Goal: Transaction & Acquisition: Purchase product/service

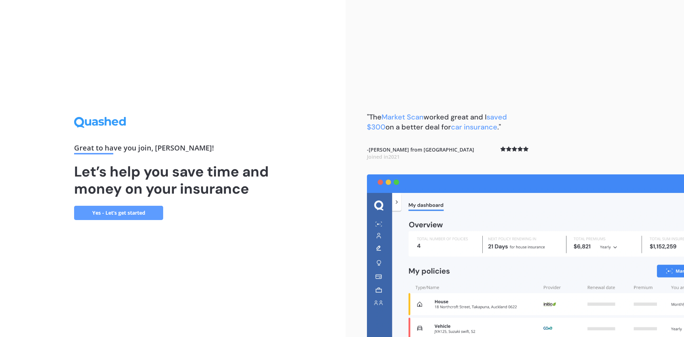
click at [139, 213] on link "Yes - Let’s get started" at bounding box center [118, 212] width 89 height 14
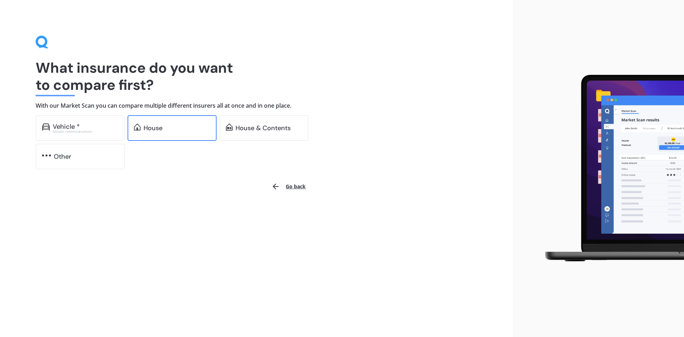
click at [163, 121] on div "House" at bounding box center [171, 128] width 89 height 26
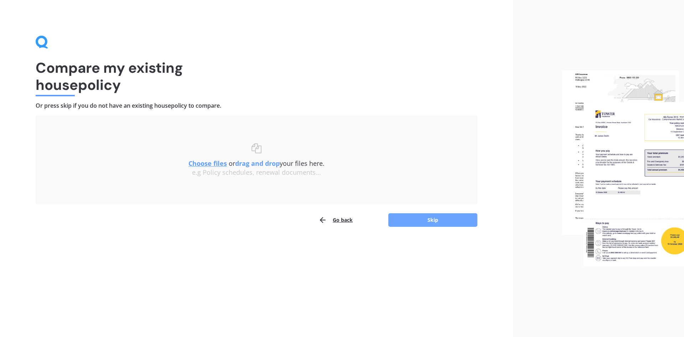
click at [435, 221] on button "Skip" at bounding box center [432, 220] width 89 height 14
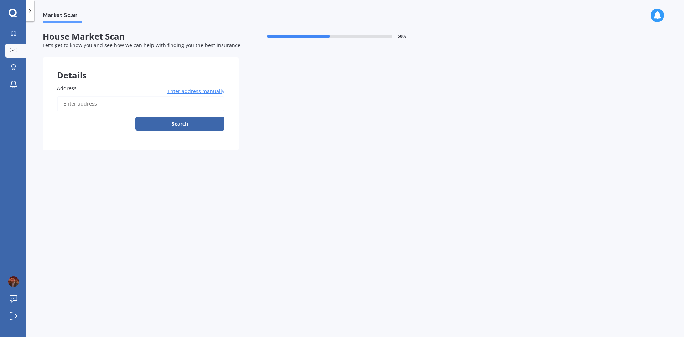
click at [166, 101] on input "Address" at bounding box center [140, 103] width 167 height 15
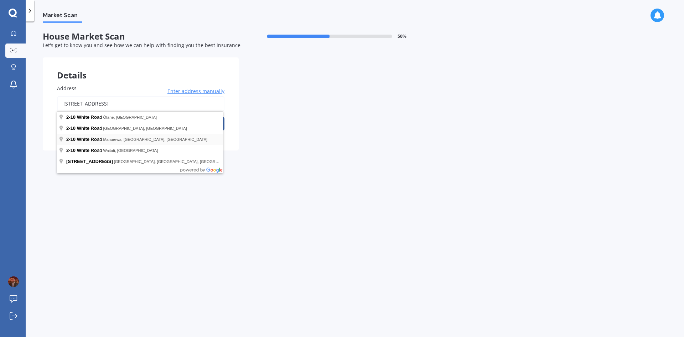
type input "2 White Road, Manurewa, Auckland 2102"
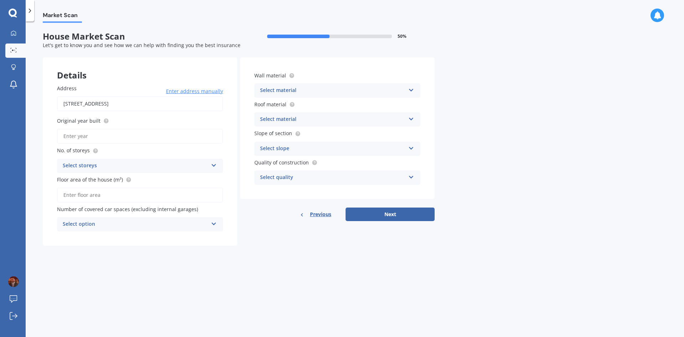
click at [156, 141] on input "Original year built" at bounding box center [140, 136] width 166 height 15
type input "2025"
click at [108, 164] on div "Select storeys" at bounding box center [135, 165] width 145 height 9
click at [74, 206] on div "3" at bounding box center [139, 205] width 165 height 13
click at [85, 223] on div "Select option" at bounding box center [135, 224] width 145 height 9
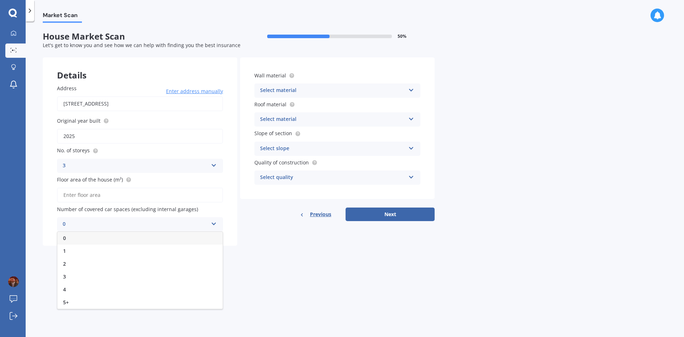
click at [72, 241] on div "0" at bounding box center [139, 237] width 165 height 13
click at [116, 190] on input "Floor area of the house (m²)" at bounding box center [140, 194] width 166 height 15
type input "100"
click at [128, 267] on div "Market Scan House Market Scan 50 % Let's get to know you and see how we can hel…" at bounding box center [355, 180] width 658 height 315
click at [307, 90] on div "Select material" at bounding box center [332, 90] width 145 height 9
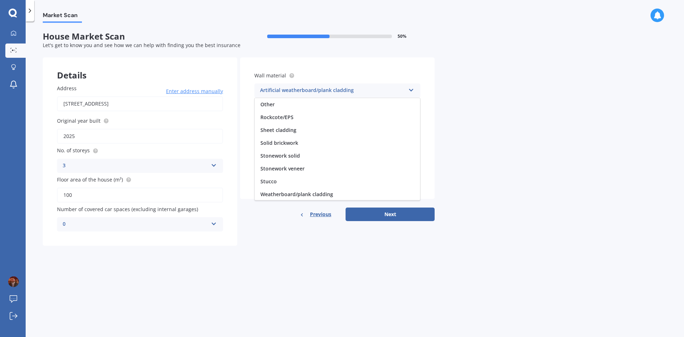
scroll to position [65, 0]
click at [308, 190] on span "Weatherboard/plank cladding" at bounding box center [296, 193] width 73 height 7
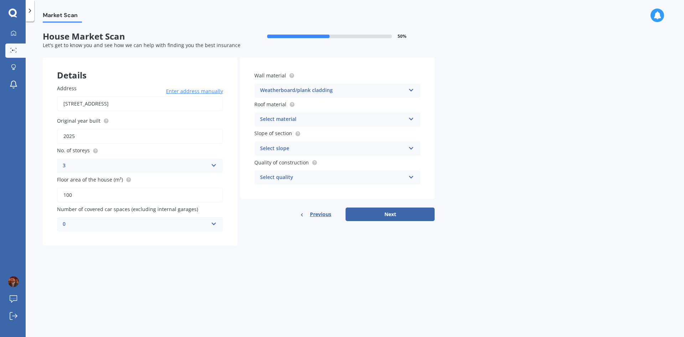
click at [313, 119] on div "Select material" at bounding box center [332, 119] width 145 height 9
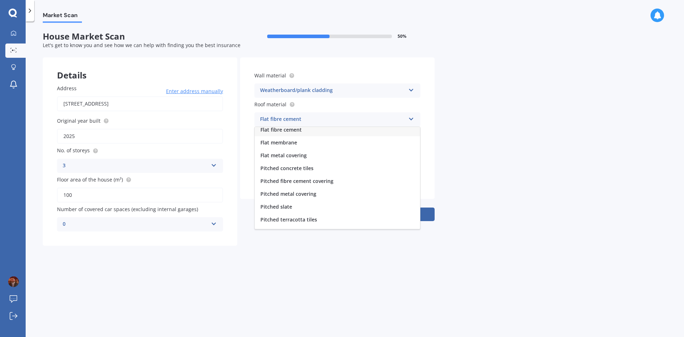
scroll to position [0, 0]
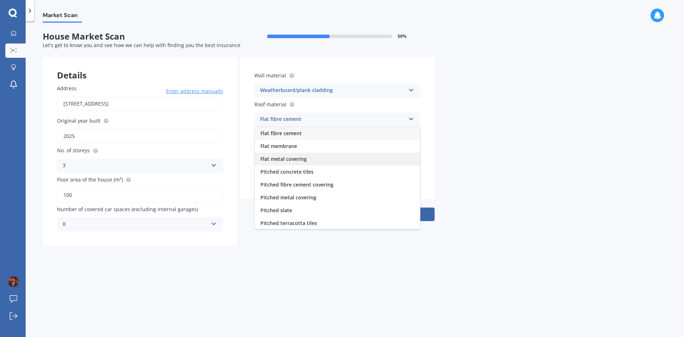
click at [332, 156] on div "Flat metal covering" at bounding box center [337, 158] width 165 height 13
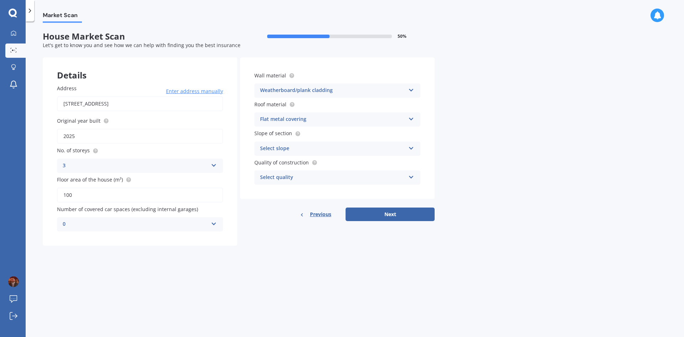
click at [329, 150] on div "Select slope" at bounding box center [332, 148] width 145 height 9
click at [329, 165] on span "Flat or gentle slope (up to about 5°)" at bounding box center [303, 162] width 87 height 7
click at [315, 177] on div "Select quality" at bounding box center [332, 177] width 145 height 9
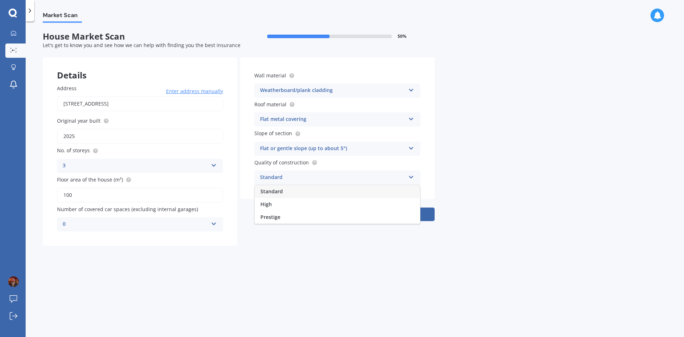
click at [283, 188] on div "Standard" at bounding box center [337, 191] width 165 height 13
click at [388, 215] on button "Next" at bounding box center [389, 214] width 89 height 14
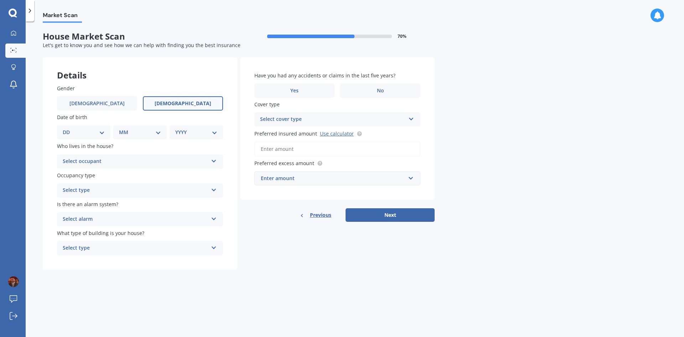
click at [170, 103] on label "Female" at bounding box center [183, 103] width 80 height 14
click at [0, 0] on input "Female" at bounding box center [0, 0] width 0 height 0
click at [69, 134] on select "DD 01 02 03 04 05 06 07 08 09 10 11 12 13 14 15 16 17 18 19 20 21 22 23 24 25 2…" at bounding box center [84, 132] width 42 height 8
select select "29"
click at [68, 128] on select "DD 01 02 03 04 05 06 07 08 09 10 11 12 13 14 15 16 17 18 19 20 21 22 23 24 25 2…" at bounding box center [84, 132] width 42 height 8
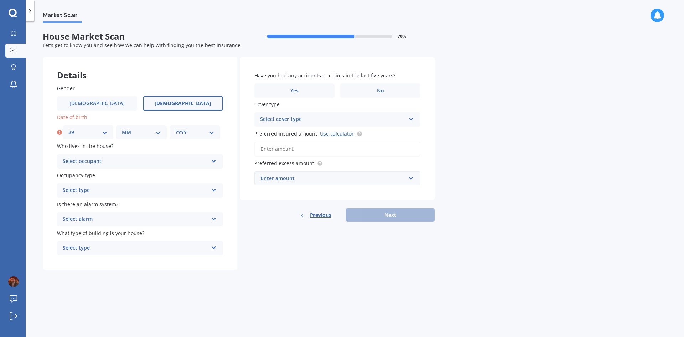
click at [142, 134] on select "MM 01 02 03 04 05 06 07 08 09 10 11 12" at bounding box center [141, 132] width 39 height 8
select select "12"
click at [122, 128] on select "MM 01 02 03 04 05 06 07 08 09 10 11 12" at bounding box center [141, 132] width 39 height 8
click at [193, 132] on select "YYYY 2009 2008 2007 2006 2005 2004 2003 2002 2001 2000 1999 1998 1997 1996 1995…" at bounding box center [194, 132] width 39 height 8
select select "1995"
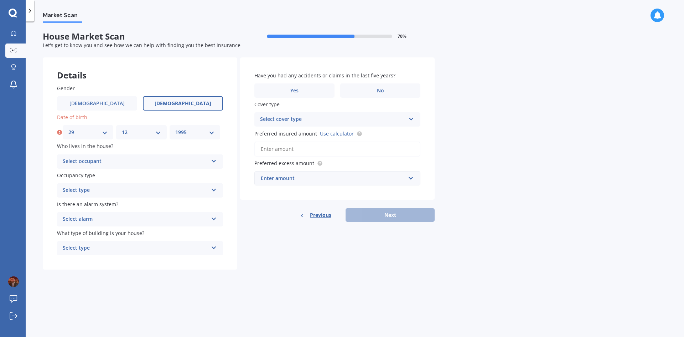
click at [175, 128] on select "YYYY 2009 2008 2007 2006 2005 2004 2003 2002 2001 2000 1999 1998 1997 1996 1995…" at bounding box center [194, 132] width 39 height 8
click at [93, 166] on div "Select occupant Owner Owner + Boarder" at bounding box center [140, 161] width 166 height 14
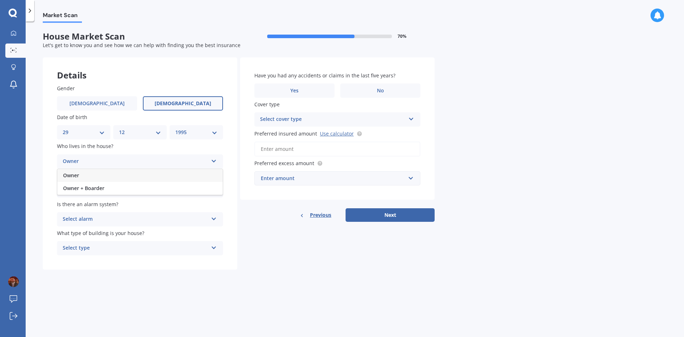
click at [81, 174] on div "Owner" at bounding box center [139, 175] width 165 height 13
click at [80, 188] on div "Select type" at bounding box center [135, 190] width 145 height 9
click at [84, 205] on span "Permanent" at bounding box center [76, 203] width 27 height 7
click at [84, 215] on div "Select alarm" at bounding box center [135, 219] width 145 height 9
click at [71, 255] on div "No" at bounding box center [139, 258] width 165 height 13
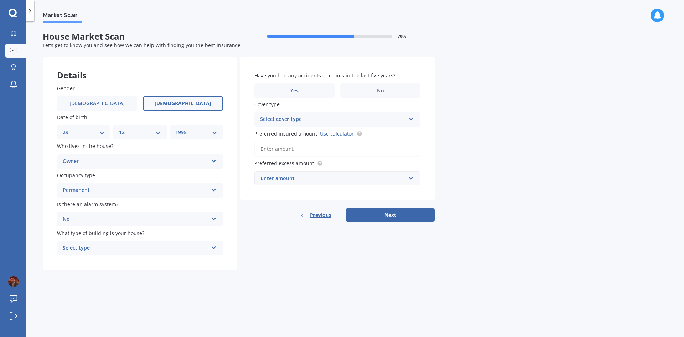
click at [74, 246] on div "Select type" at bounding box center [135, 248] width 145 height 9
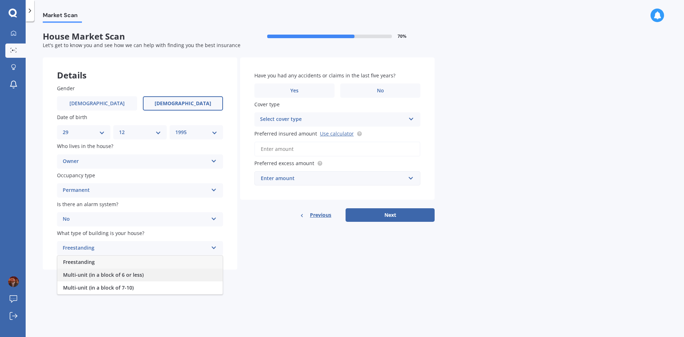
click at [81, 270] on div "Multi-unit (in a block of 6 or less)" at bounding box center [139, 274] width 165 height 13
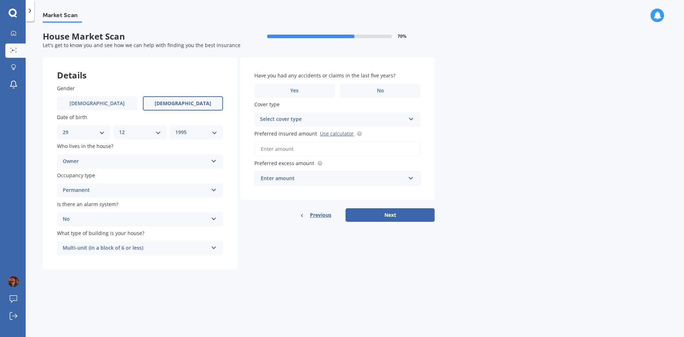
click at [186, 305] on div "Market Scan House Market Scan 70 % Let's get to know you and see how we can hel…" at bounding box center [355, 180] width 658 height 315
click at [363, 92] on label "No" at bounding box center [380, 90] width 80 height 14
click at [0, 0] on input "No" at bounding box center [0, 0] width 0 height 0
click at [317, 119] on div "Select cover type" at bounding box center [332, 119] width 145 height 9
click at [273, 121] on div "High" at bounding box center [332, 119] width 145 height 9
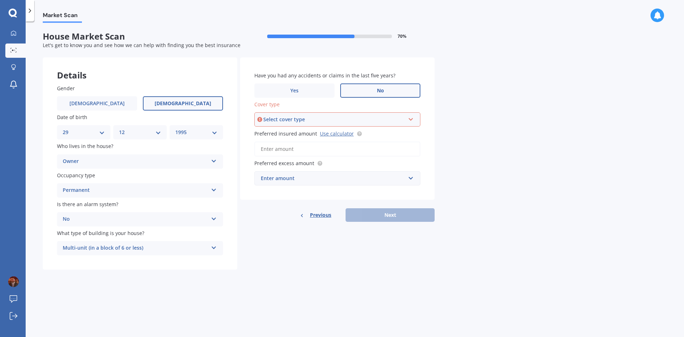
click at [273, 121] on div "Select cover type" at bounding box center [334, 119] width 142 height 8
click at [273, 121] on div "High" at bounding box center [334, 119] width 142 height 8
click at [272, 121] on div "Select cover type" at bounding box center [334, 119] width 142 height 8
click at [270, 133] on span "High" at bounding box center [266, 132] width 11 height 7
click at [335, 134] on link "Use calculator" at bounding box center [337, 133] width 34 height 7
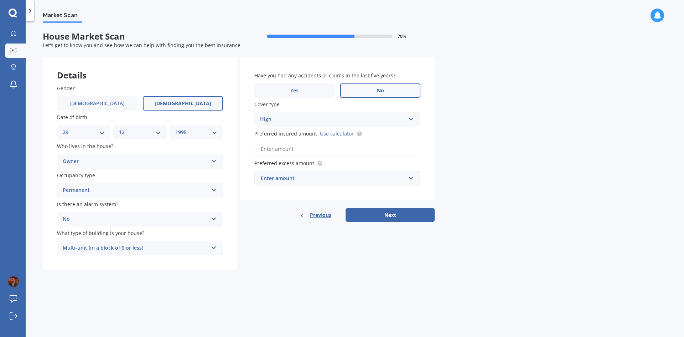
click at [314, 141] on input "Preferred insured amount Use calculator" at bounding box center [337, 148] width 166 height 15
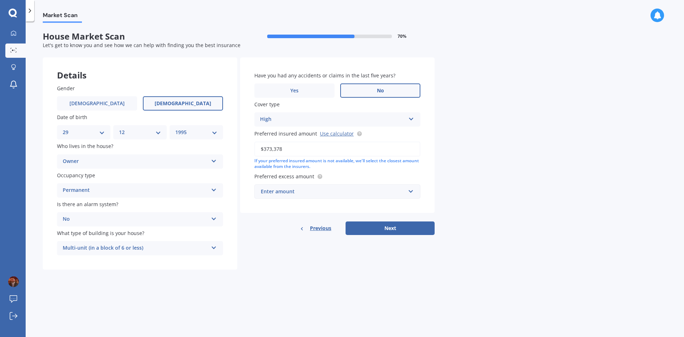
type input "$373,378"
click at [314, 193] on div "Enter amount" at bounding box center [333, 191] width 145 height 8
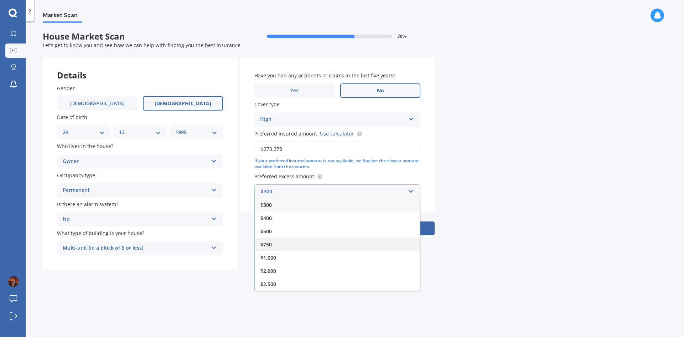
click at [268, 245] on span "$750" at bounding box center [265, 244] width 11 height 7
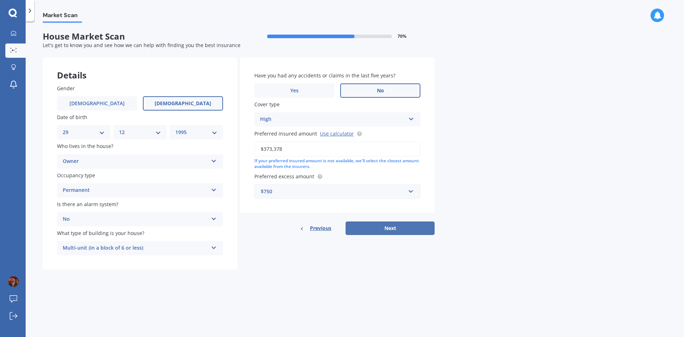
click at [403, 228] on button "Next" at bounding box center [389, 228] width 89 height 14
select select "29"
select select "12"
select select "1995"
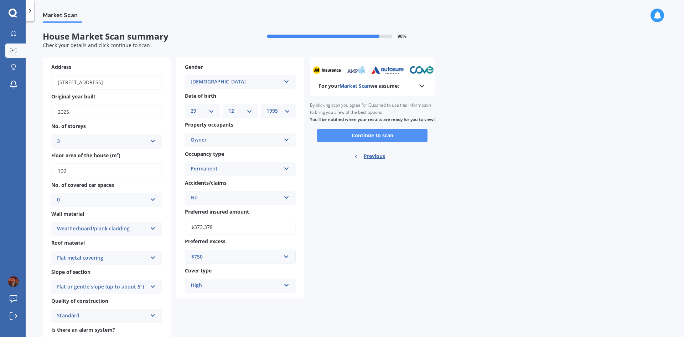
click at [377, 141] on button "Continue to scan" at bounding box center [372, 136] width 110 height 14
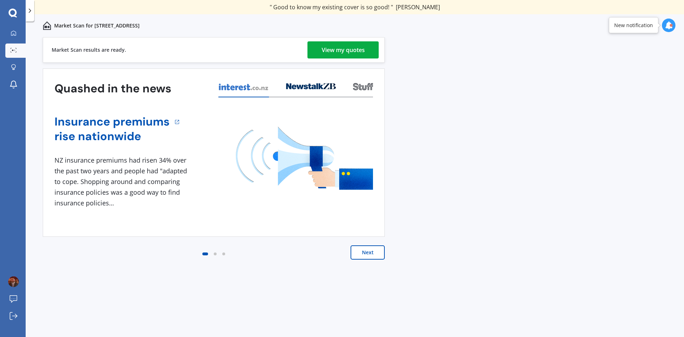
click at [317, 51] on link "View my quotes" at bounding box center [342, 49] width 71 height 17
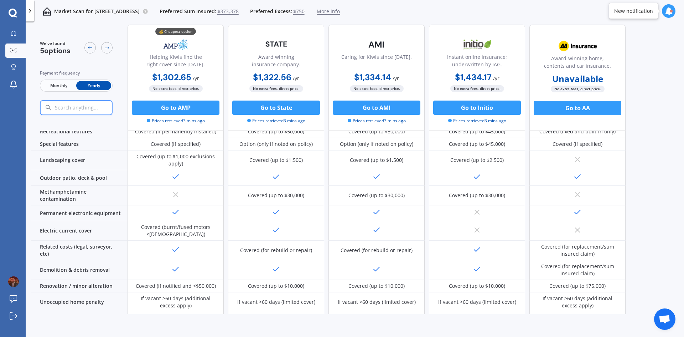
scroll to position [253, 0]
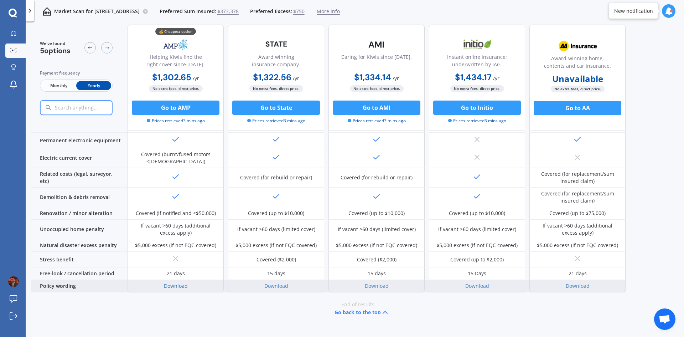
click at [180, 282] on link "Download" at bounding box center [176, 285] width 24 height 7
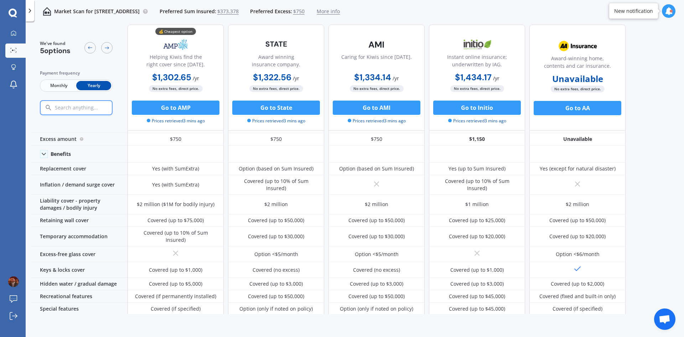
scroll to position [0, 0]
